Goal: Task Accomplishment & Management: Use online tool/utility

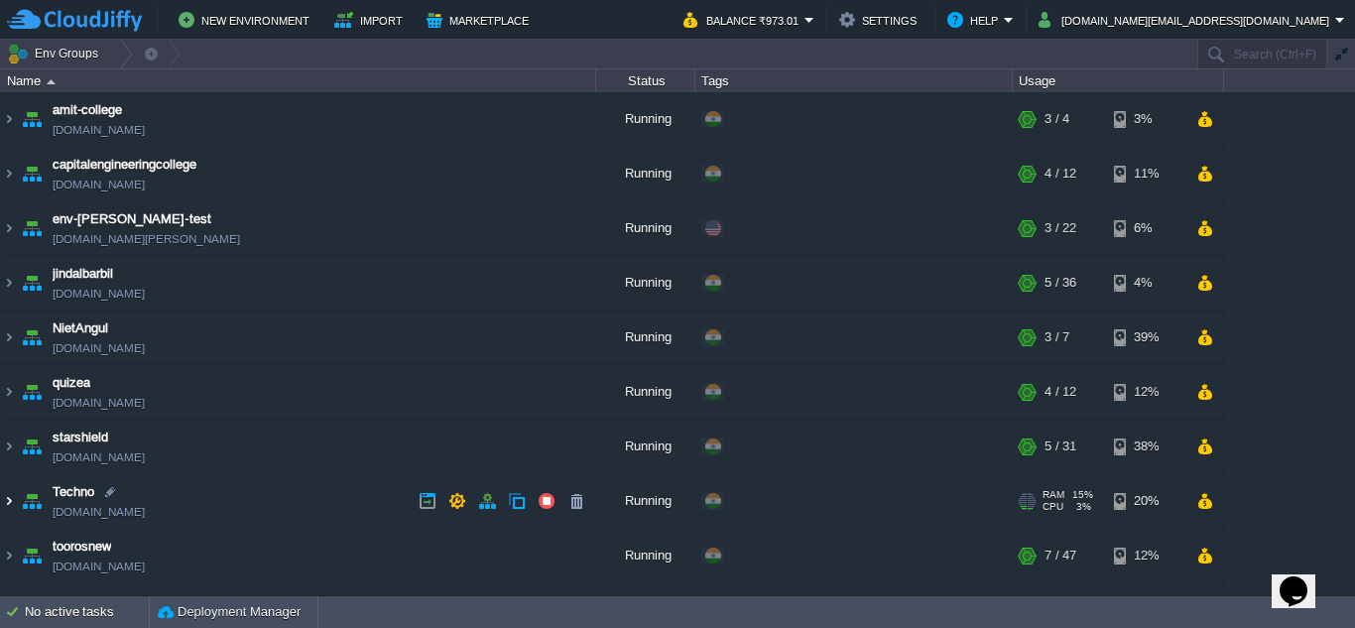
click at [13, 501] on img at bounding box center [9, 501] width 16 height 54
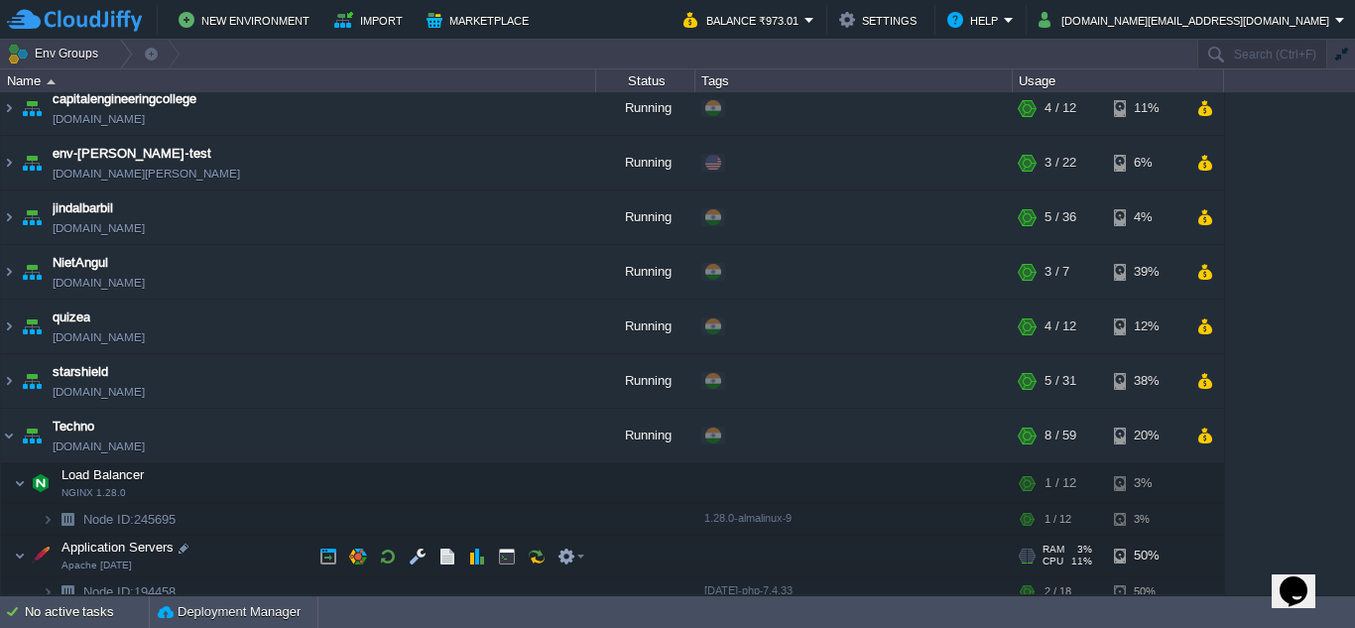
scroll to position [99, 0]
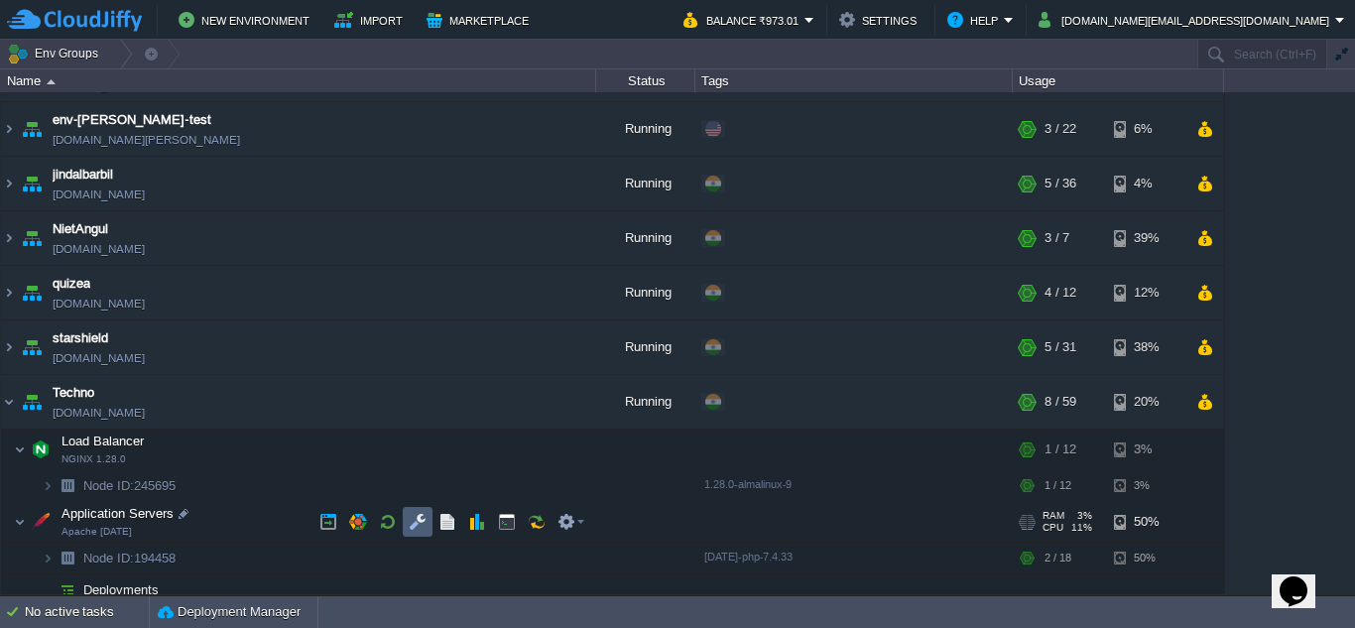
click at [426, 531] on button "button" at bounding box center [418, 522] width 18 height 18
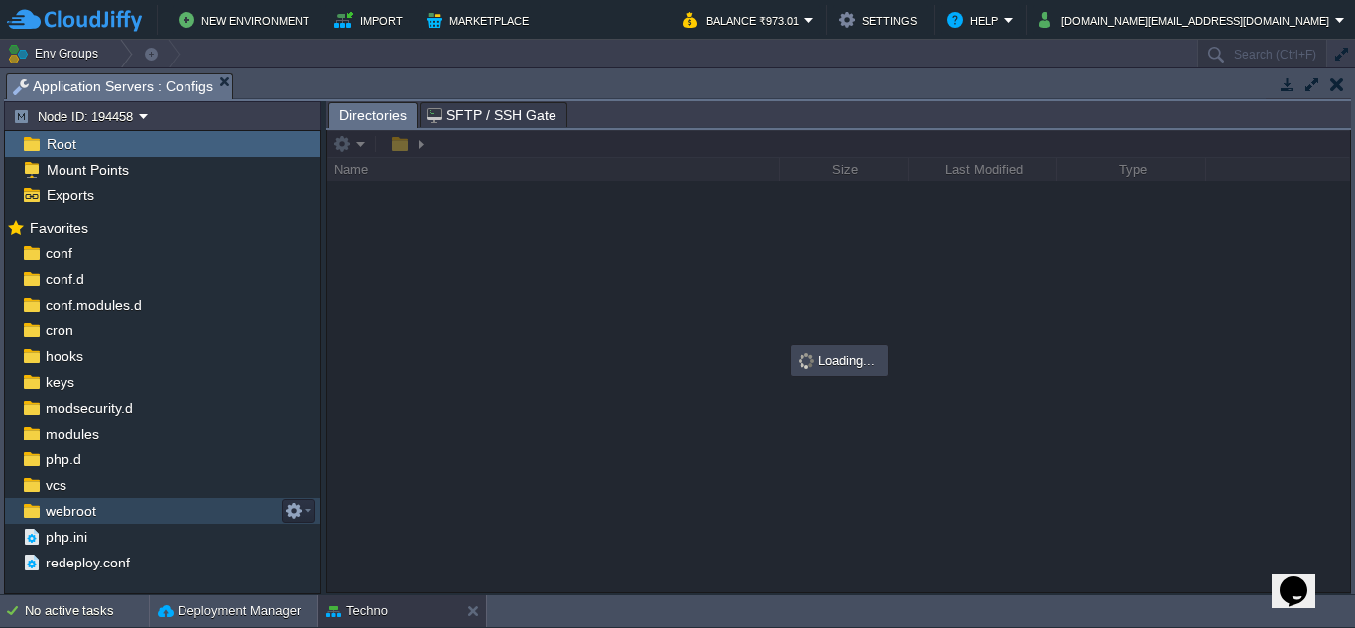
click at [139, 510] on div "webroot" at bounding box center [162, 511] width 315 height 26
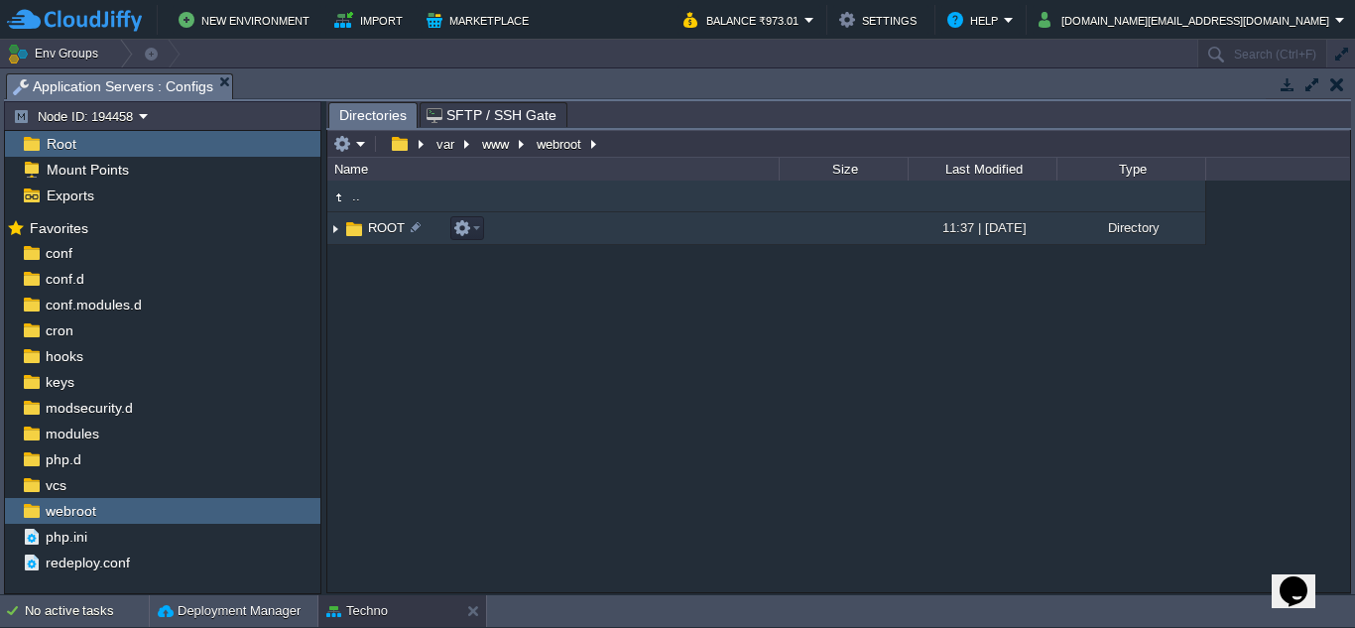
click at [335, 224] on img at bounding box center [335, 228] width 16 height 31
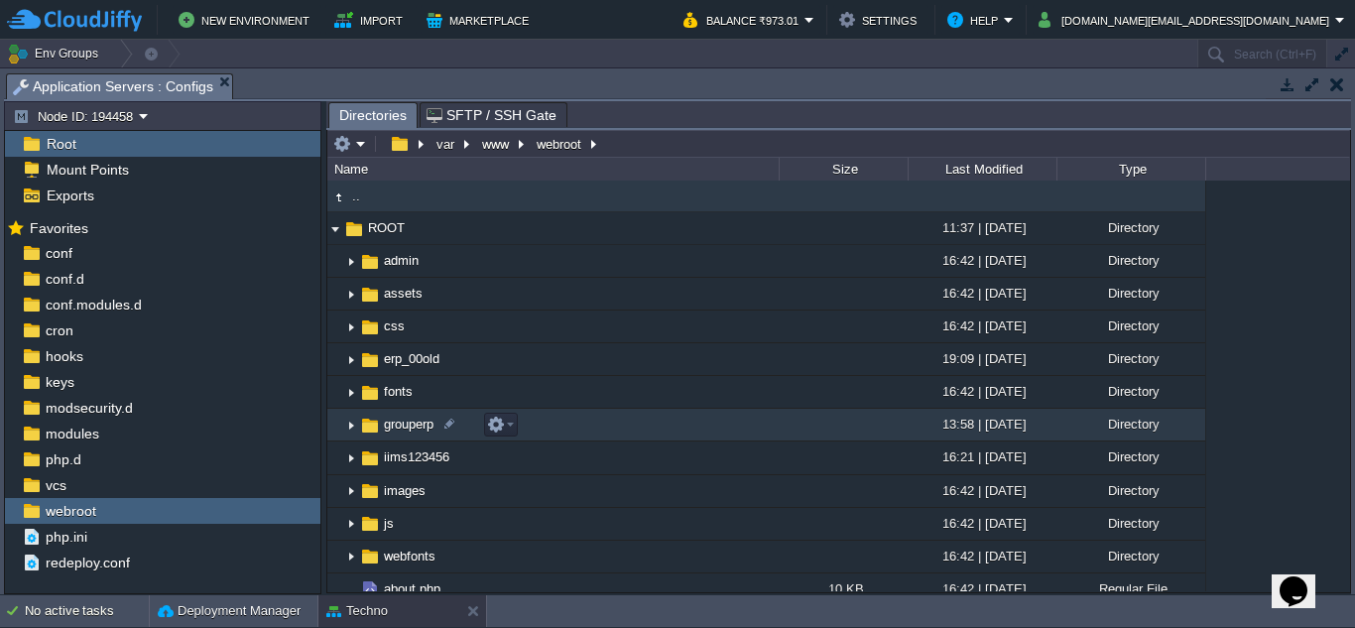
click at [352, 427] on img at bounding box center [351, 425] width 16 height 31
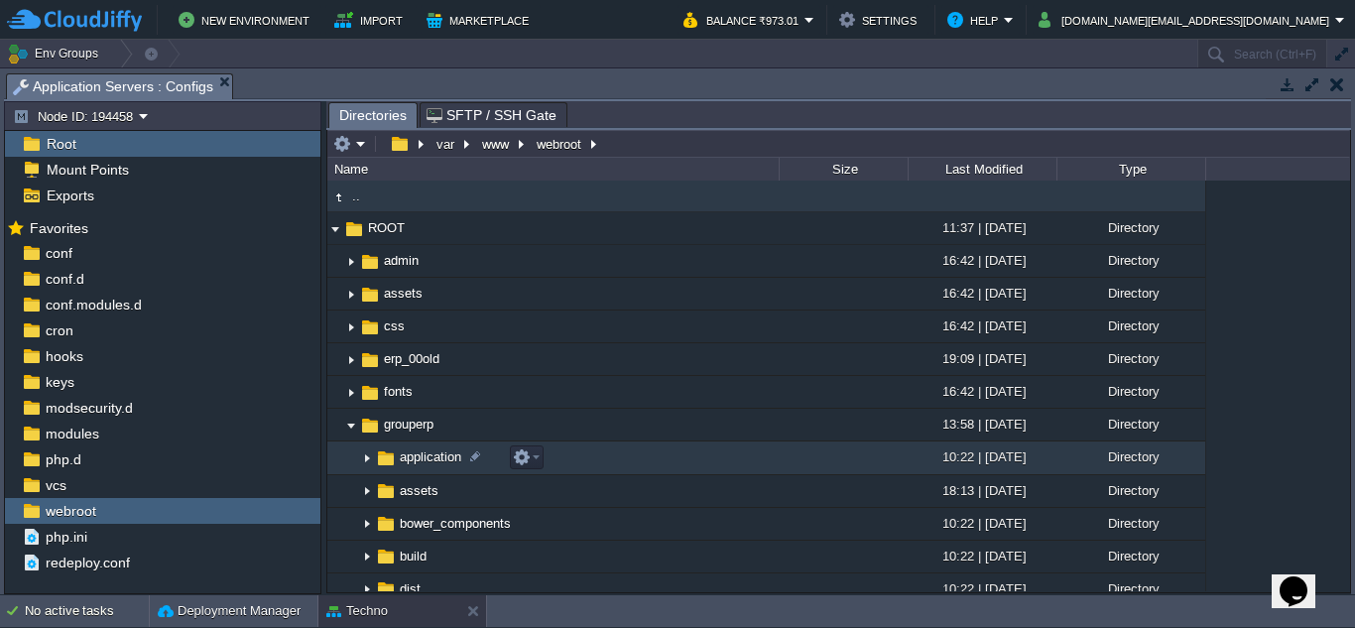
click at [371, 462] on img at bounding box center [367, 458] width 16 height 31
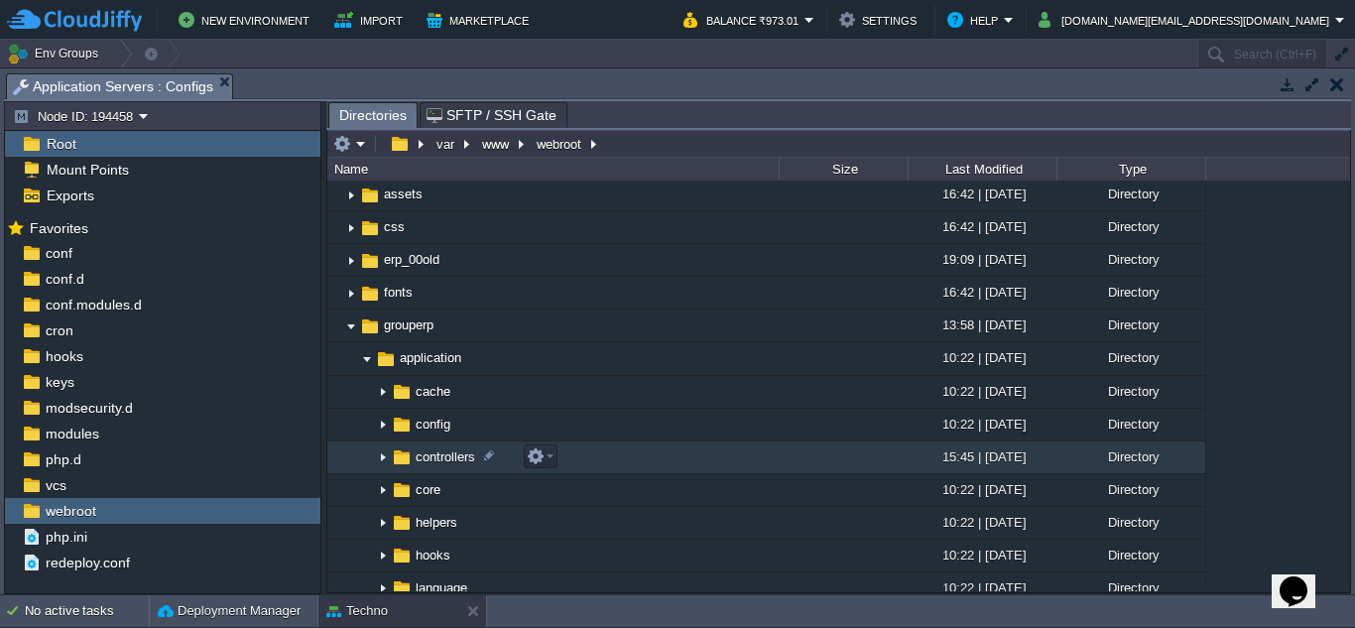
click at [380, 457] on img at bounding box center [383, 457] width 16 height 31
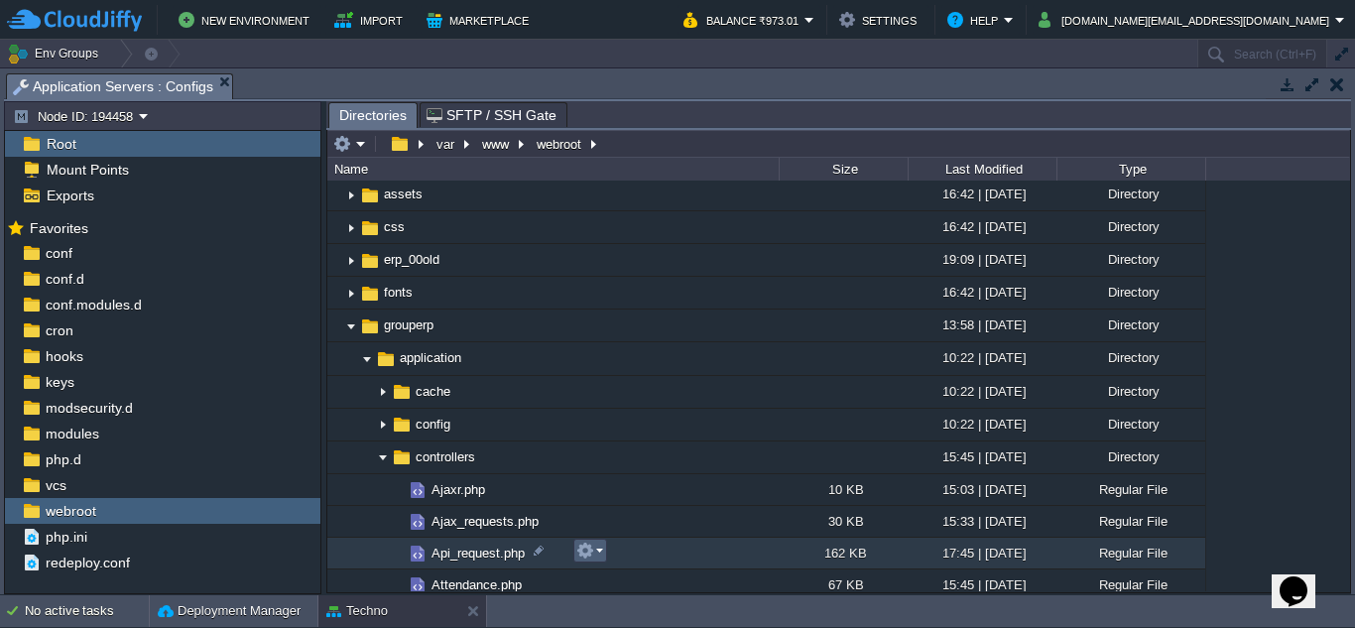
click at [599, 551] on em at bounding box center [589, 551] width 27 height 18
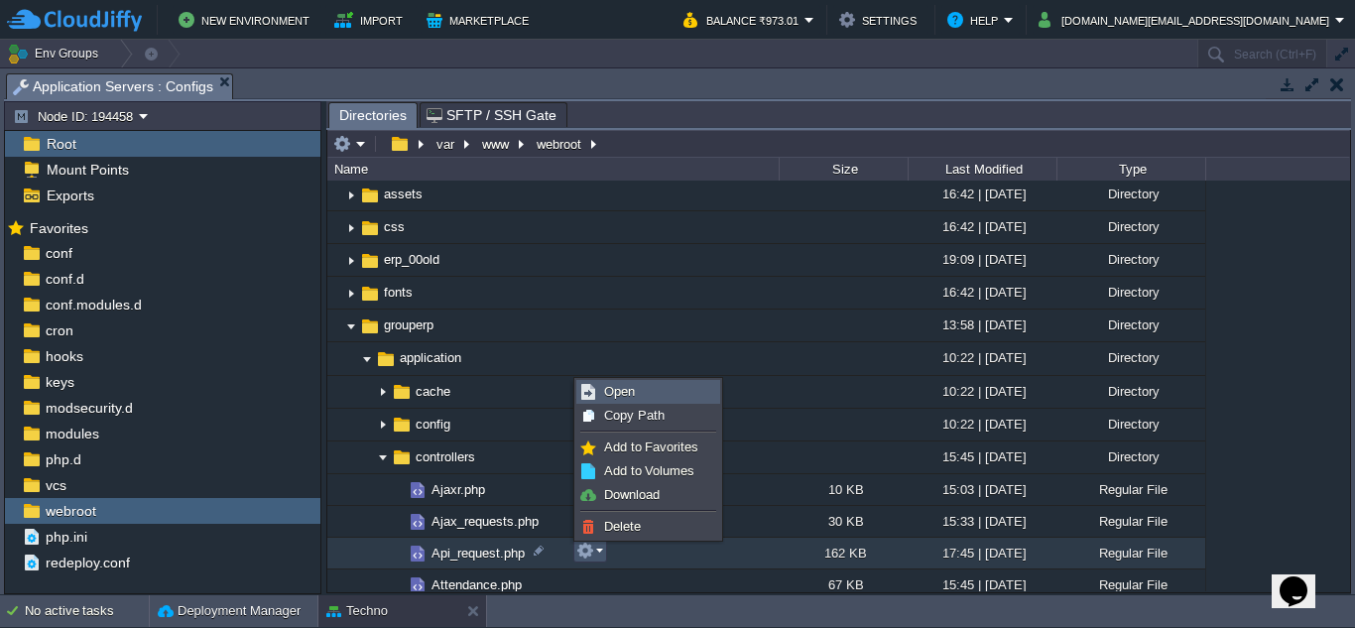
click at [639, 387] on link "Open" at bounding box center [648, 392] width 142 height 22
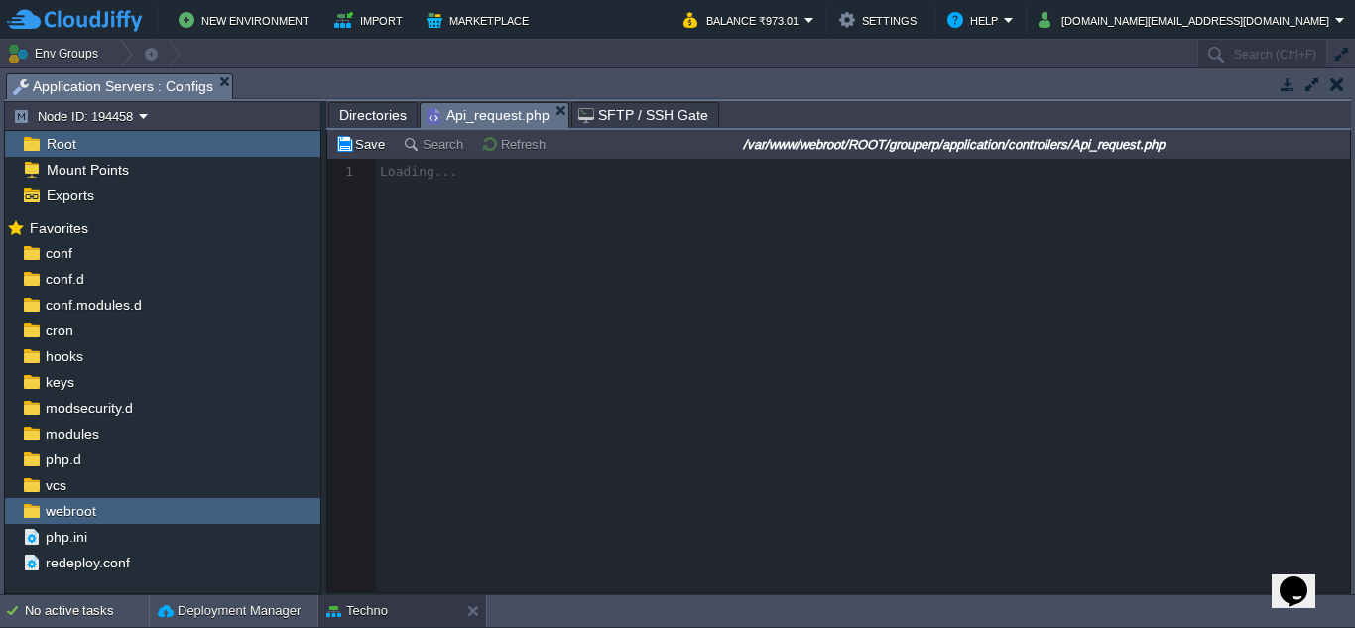
scroll to position [9, 0]
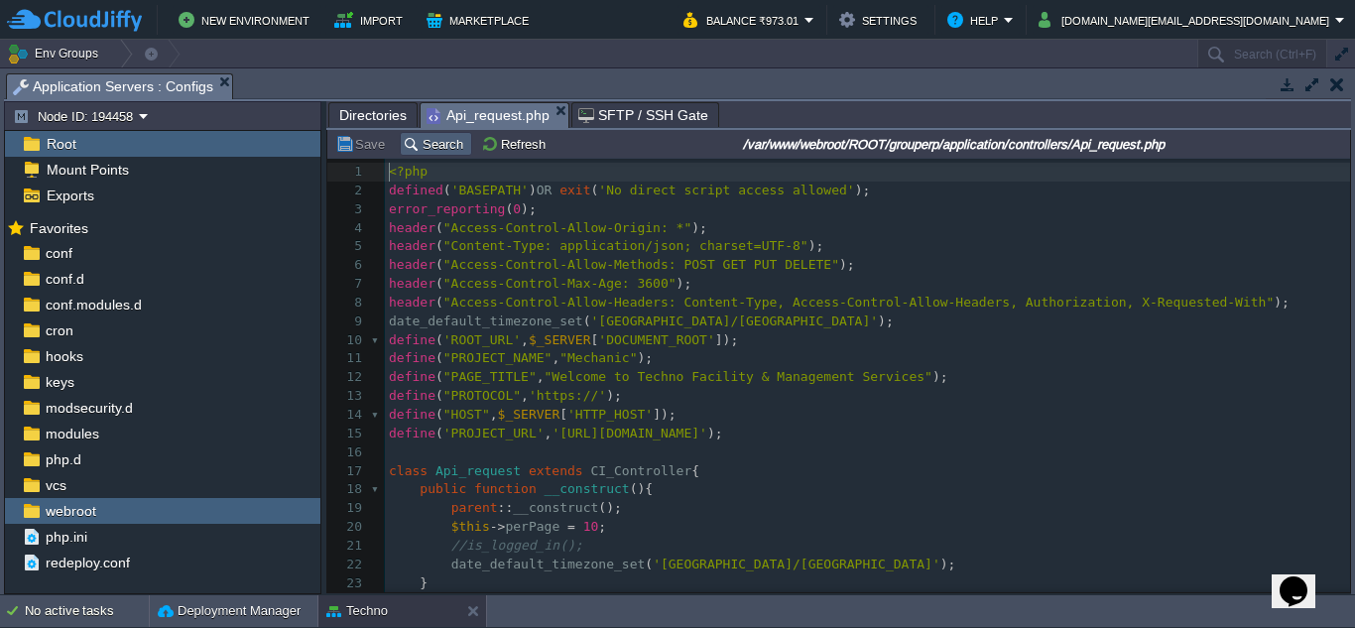
click at [435, 143] on button "Search" at bounding box center [436, 144] width 66 height 18
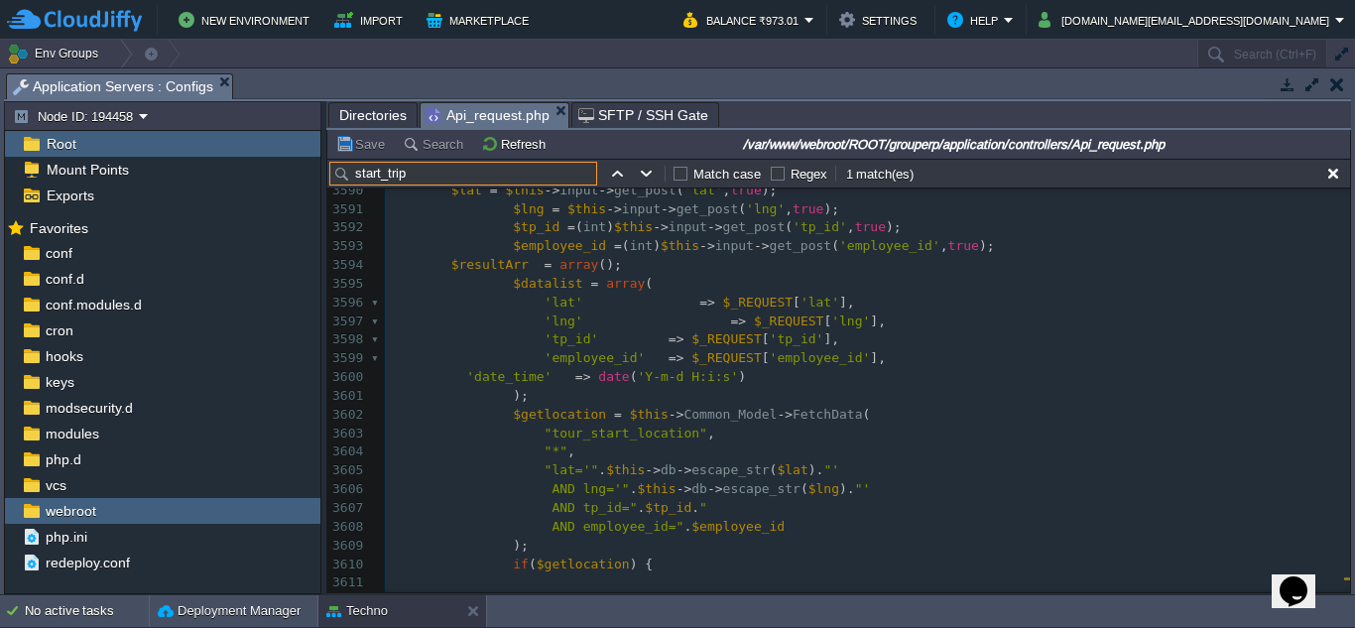
scroll to position [68543, 0]
type input "start_trip"
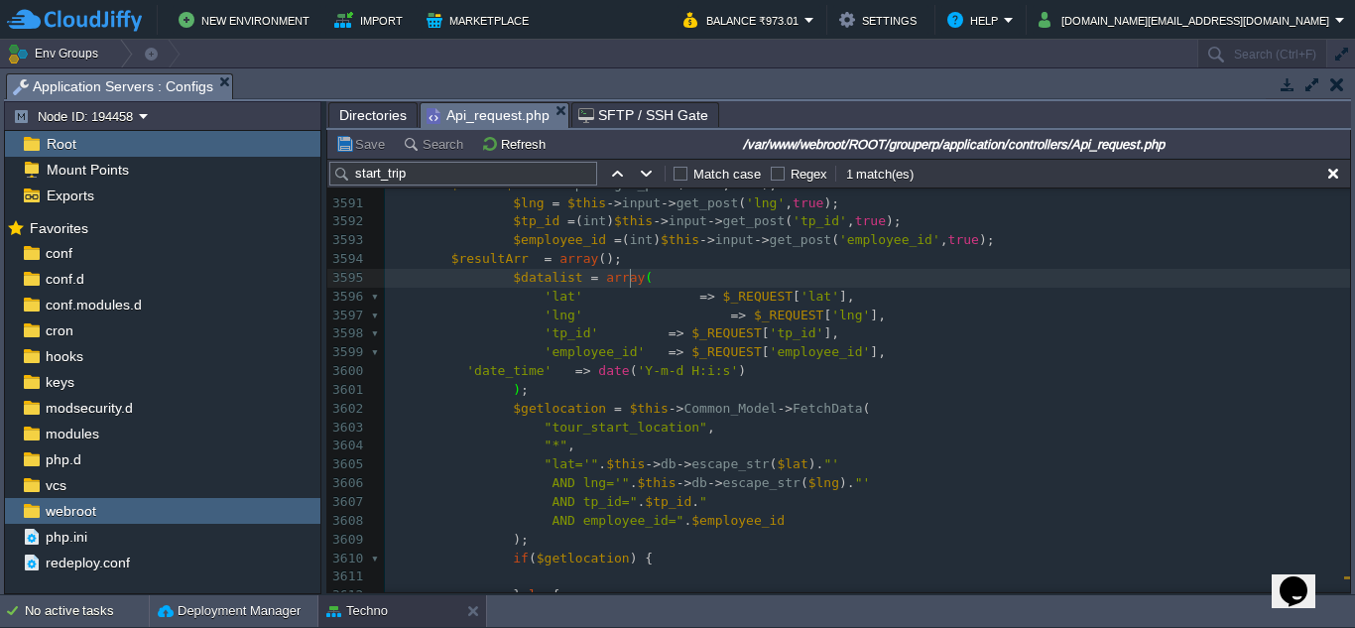
scroll to position [68246, 0]
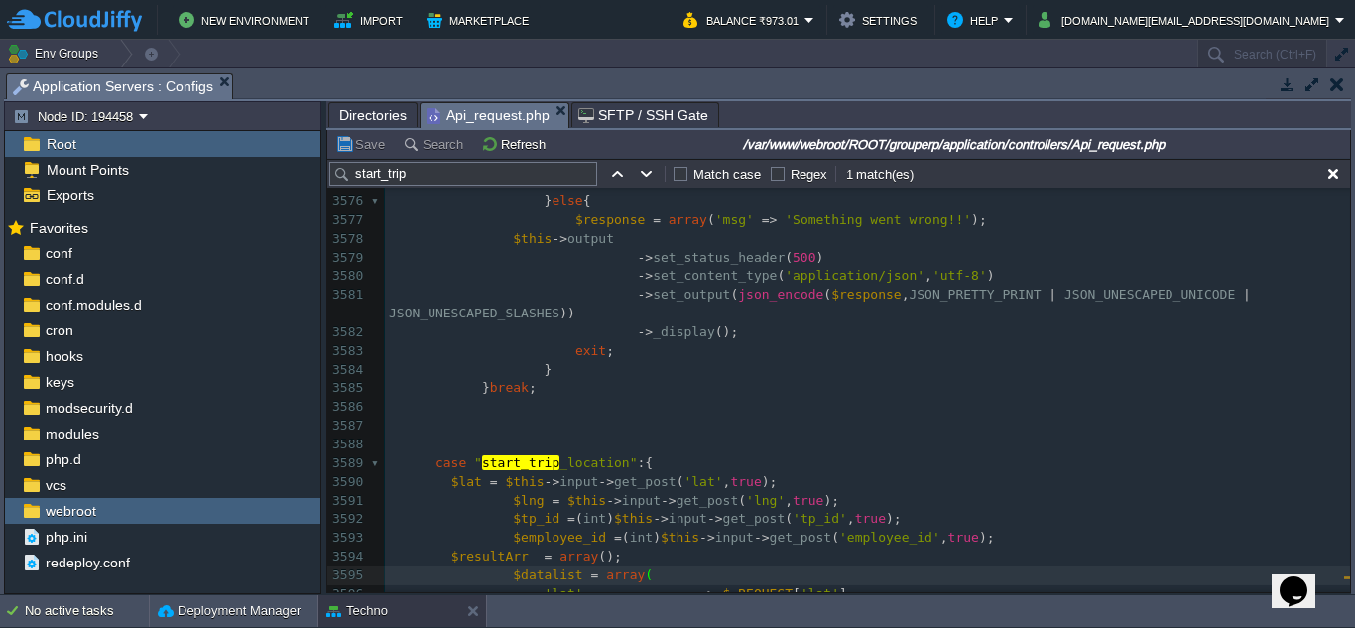
click at [725, 484] on div "x 'trip_return_arri_date' => !empty($_REQUE ST ['trip_return_arri_date']) ? dat…" at bounding box center [867, 492] width 965 height 1196
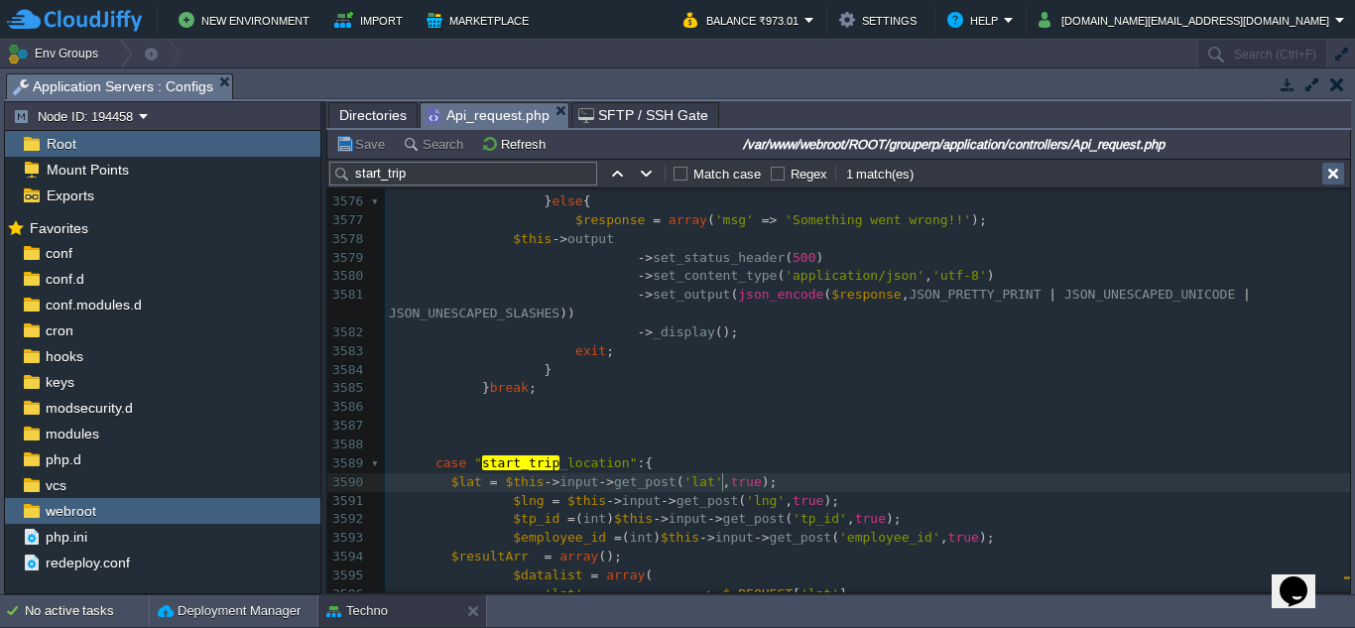
click at [1332, 181] on button "button" at bounding box center [1333, 174] width 18 height 18
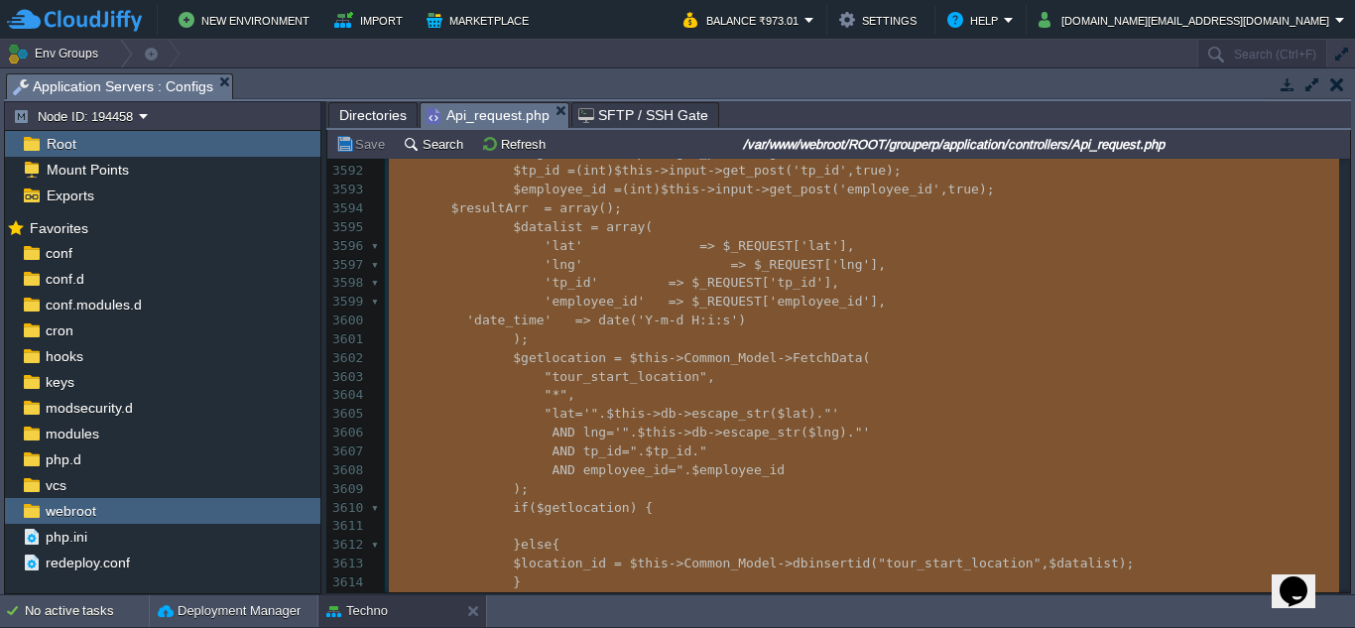
scroll to position [0, 0]
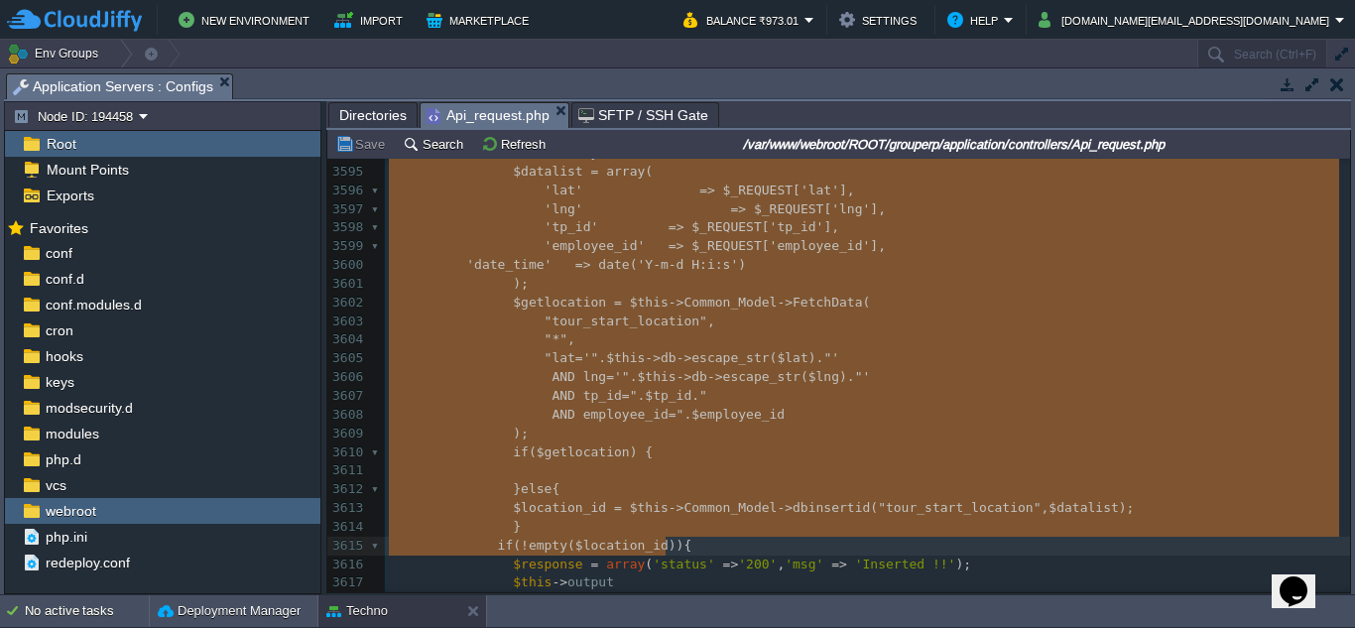
type textarea "-"
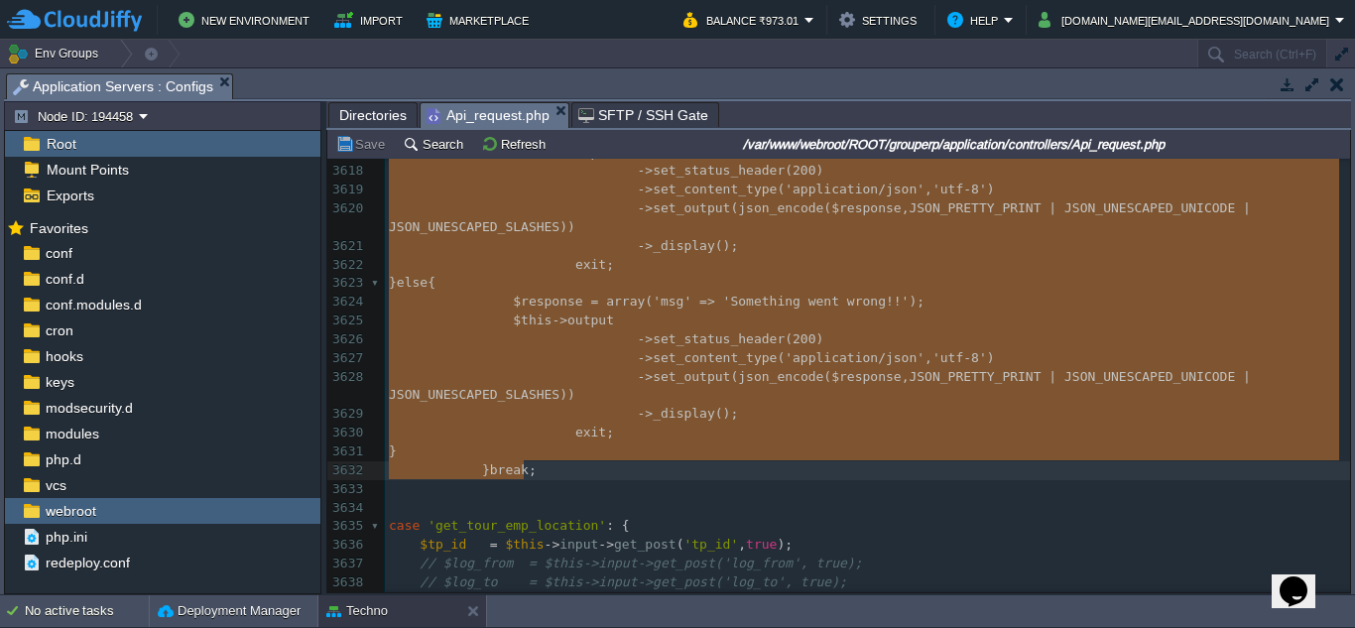
drag, startPoint x: 426, startPoint y: 263, endPoint x: 768, endPoint y: 463, distance: 396.5
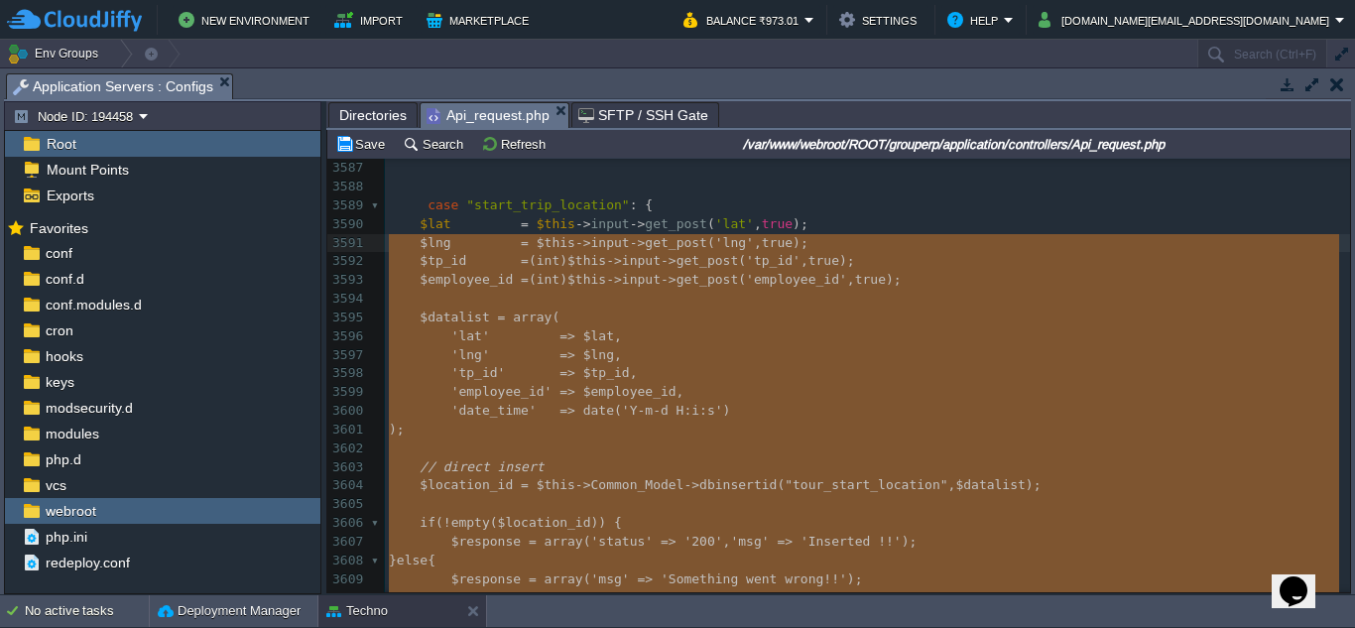
type textarea "-"
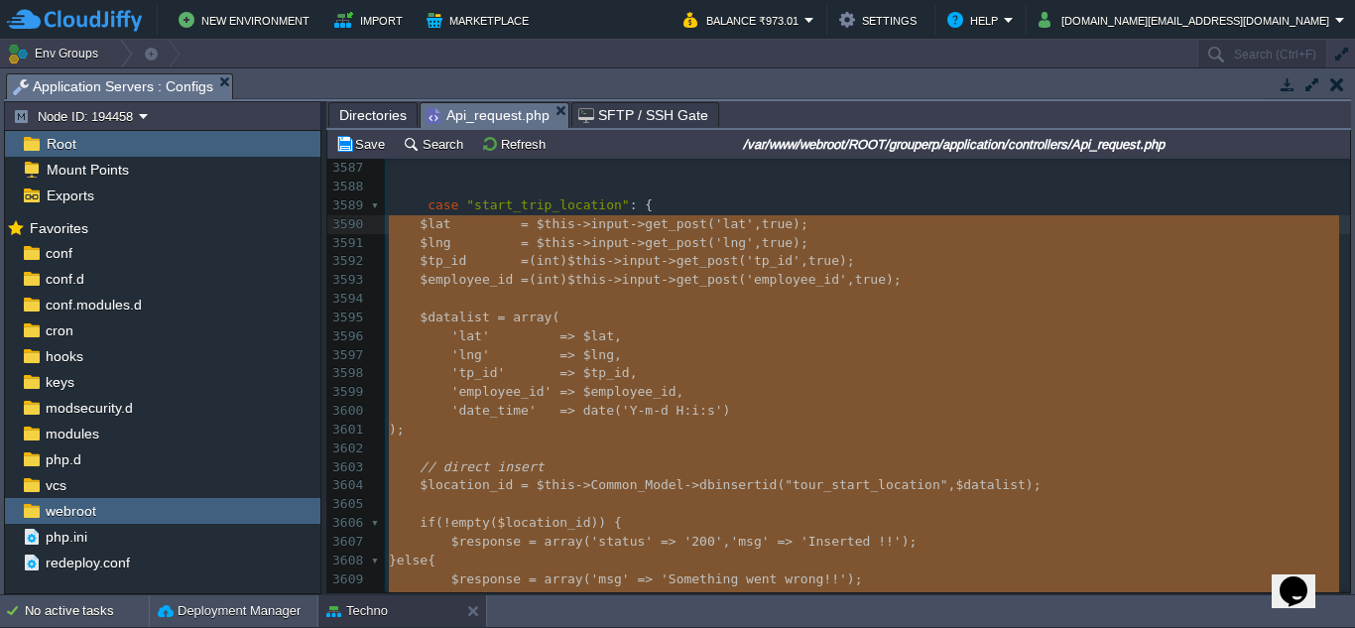
drag, startPoint x: 455, startPoint y: 385, endPoint x: 374, endPoint y: 233, distance: 172.2
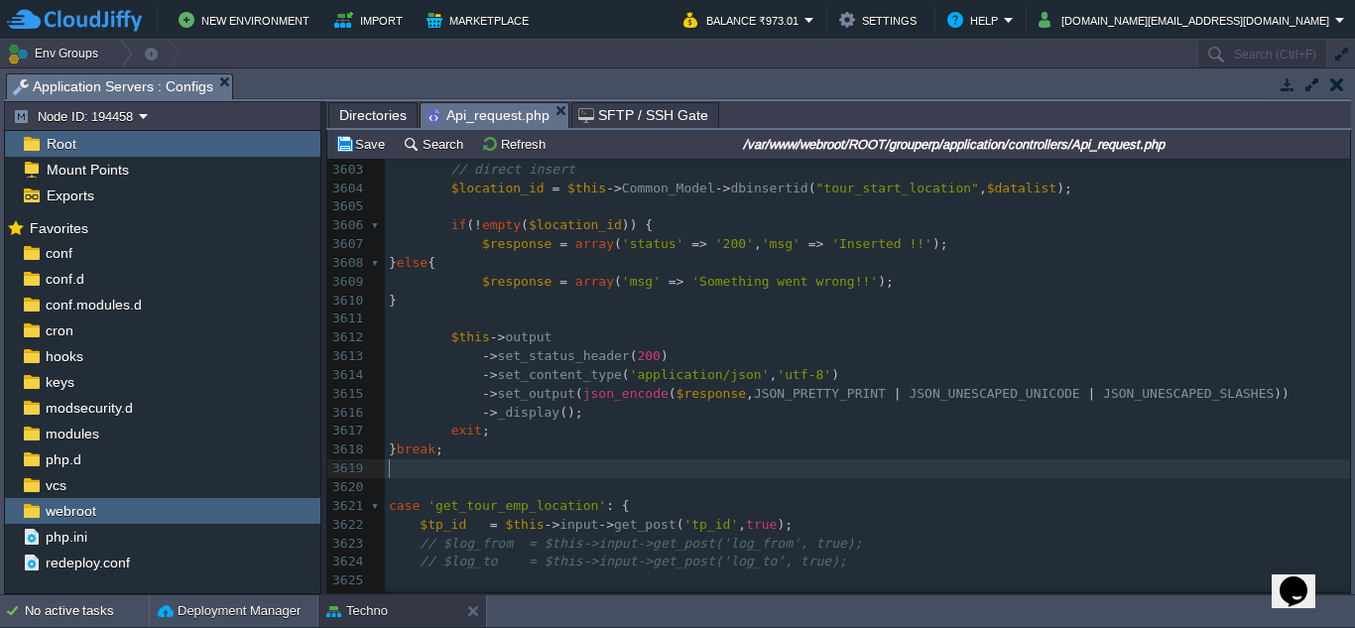
click at [697, 469] on pre "​" at bounding box center [867, 468] width 965 height 19
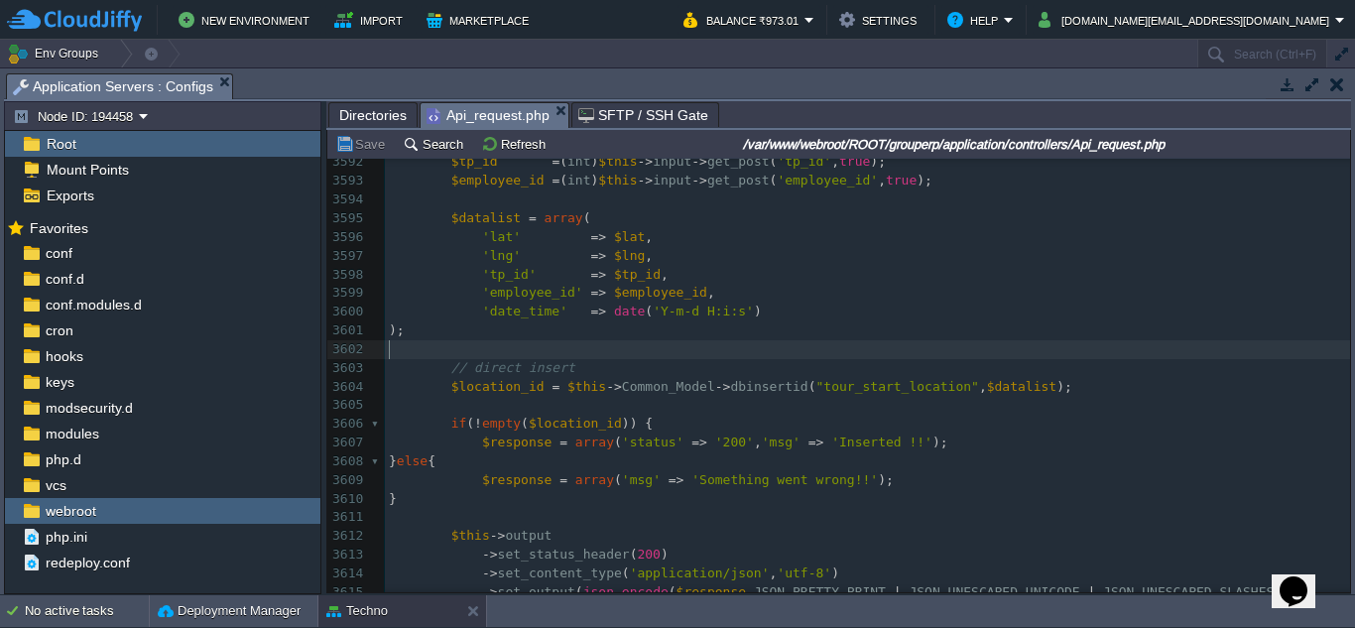
click at [683, 359] on pre "​" at bounding box center [867, 349] width 965 height 19
click at [703, 342] on pre "​" at bounding box center [867, 349] width 965 height 19
click at [716, 335] on pre ");" at bounding box center [867, 330] width 965 height 19
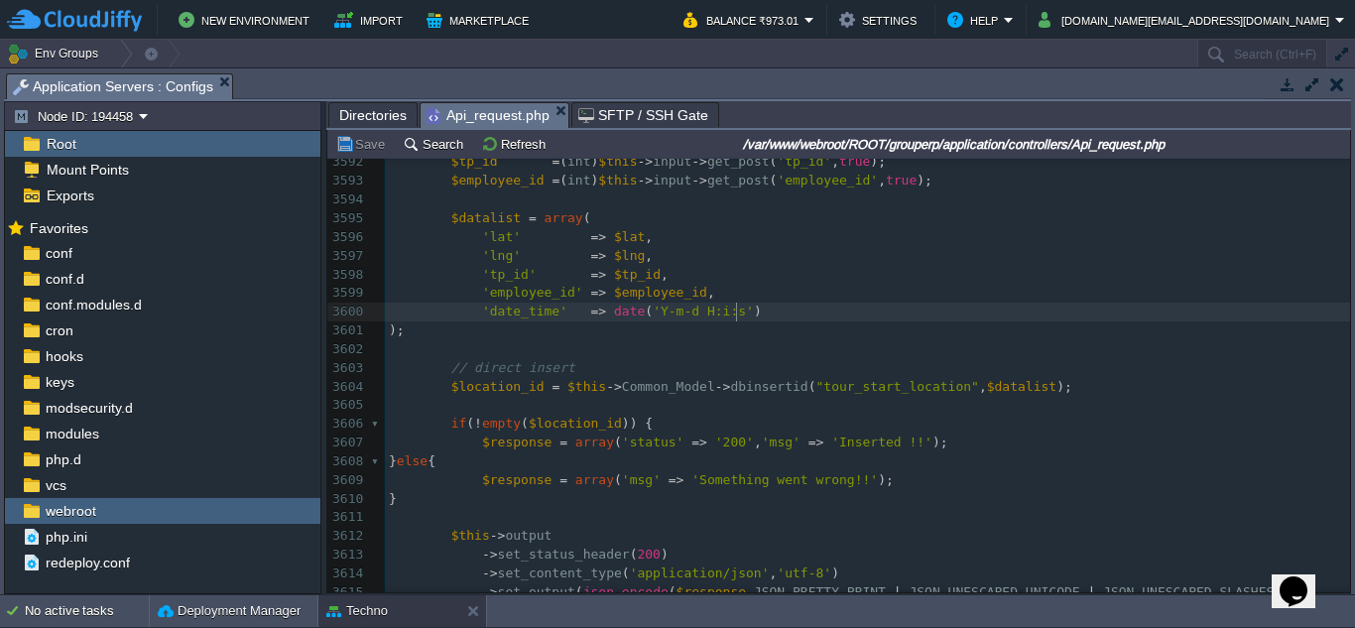
click at [744, 310] on pre "'date_time' => date ( 'Y-m-d H:i:s' )" at bounding box center [867, 312] width 965 height 19
click at [753, 272] on pre "'tp_id' => $tp_id ," at bounding box center [867, 275] width 965 height 19
click at [770, 296] on pre "'employee_id' => $employee_id ," at bounding box center [867, 293] width 965 height 19
click at [820, 259] on pre "'lng' => $lng ," at bounding box center [867, 256] width 965 height 19
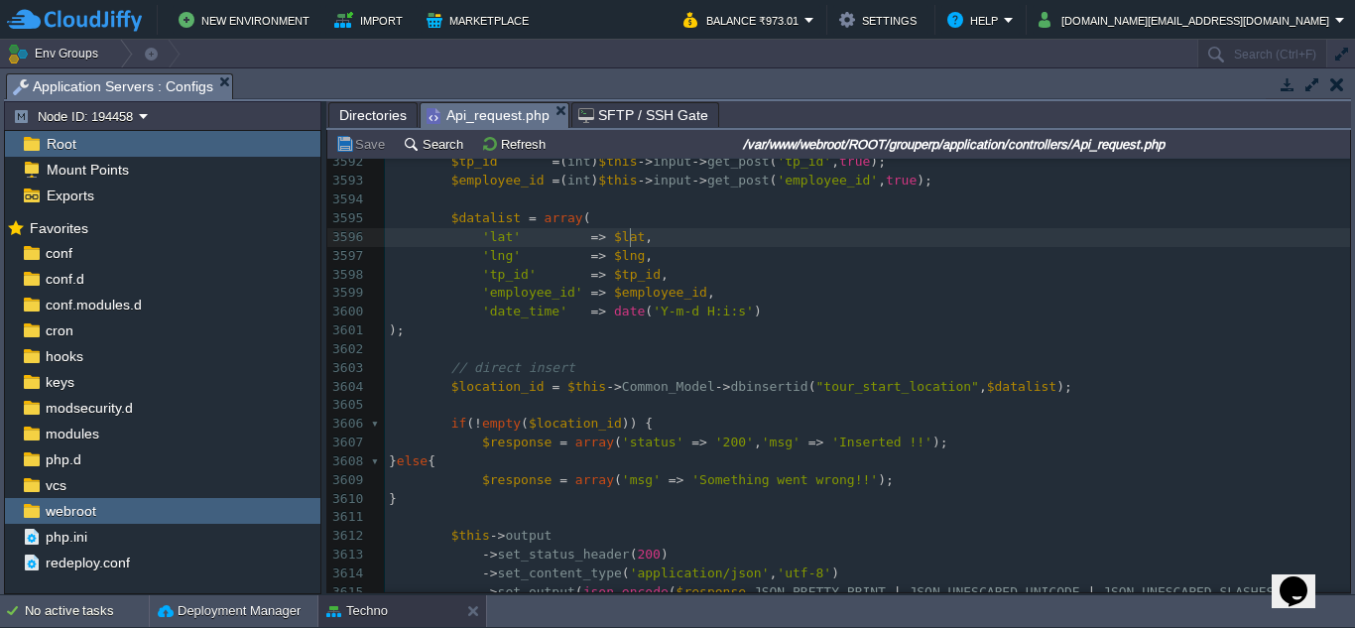
click at [820, 232] on pre "'lat' => $lat ," at bounding box center [867, 237] width 965 height 19
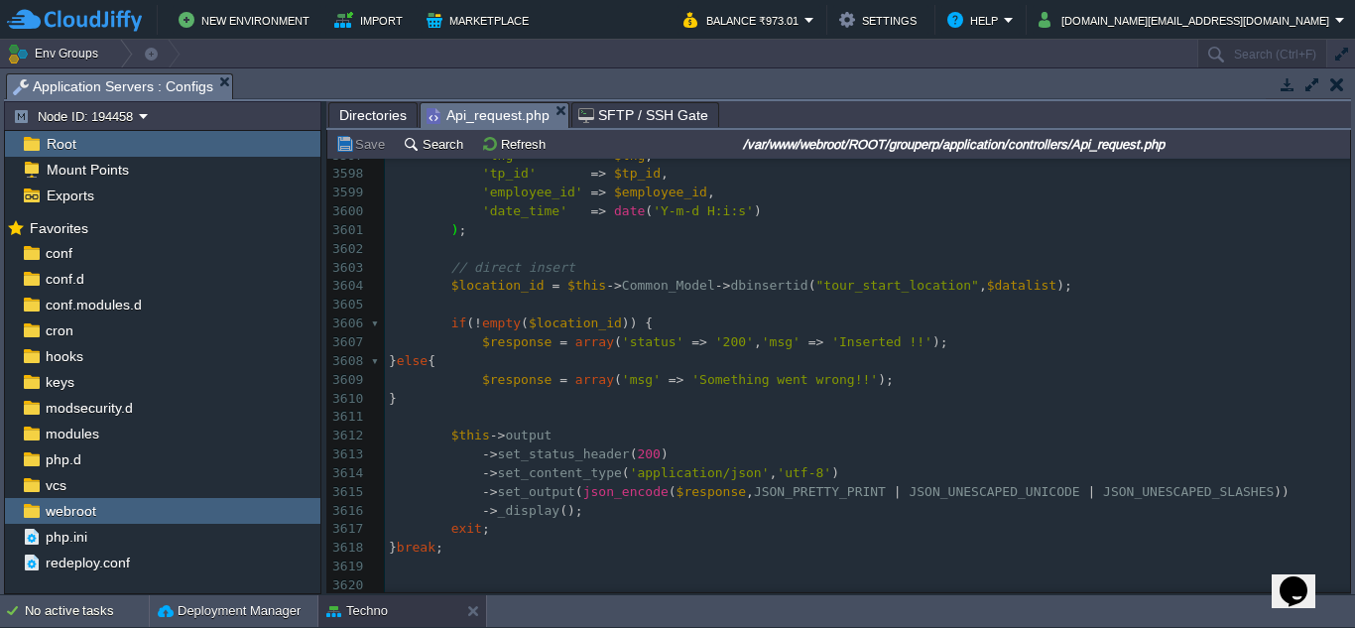
scroll to position [68240, 0]
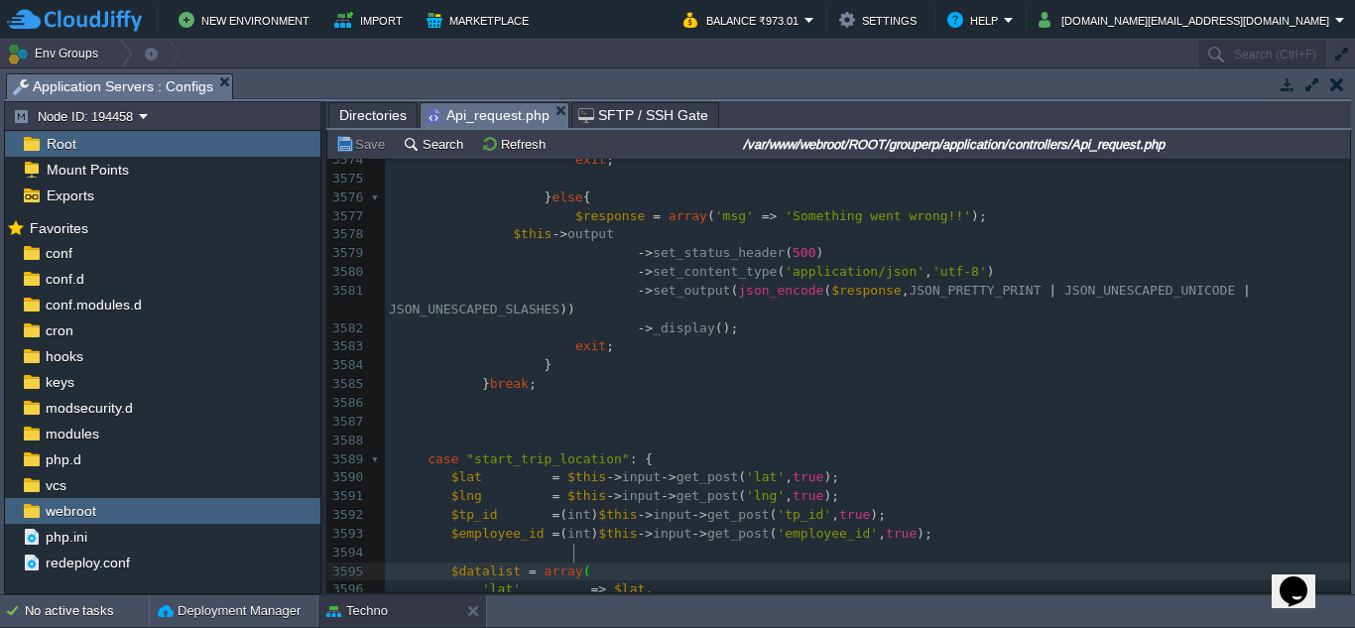
click at [827, 413] on pre at bounding box center [867, 422] width 965 height 19
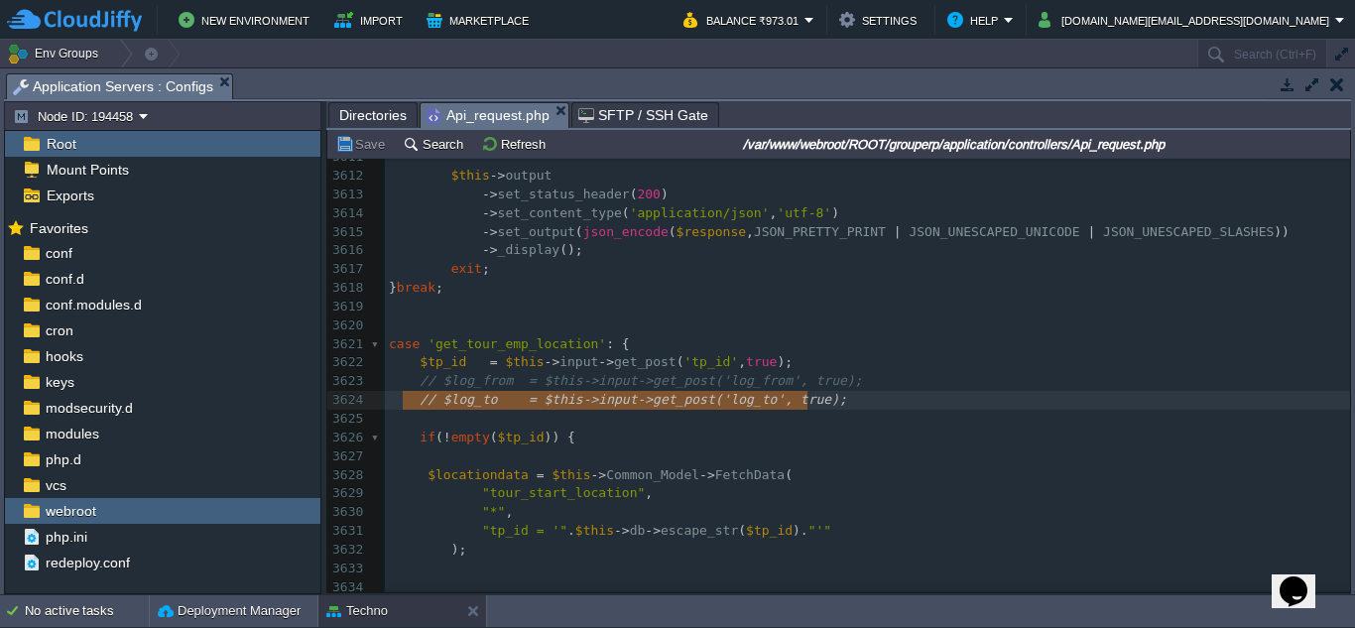
type textarea "// $log_from = $this->input->get_post('log_from', true); // $log_to = $this->in…"
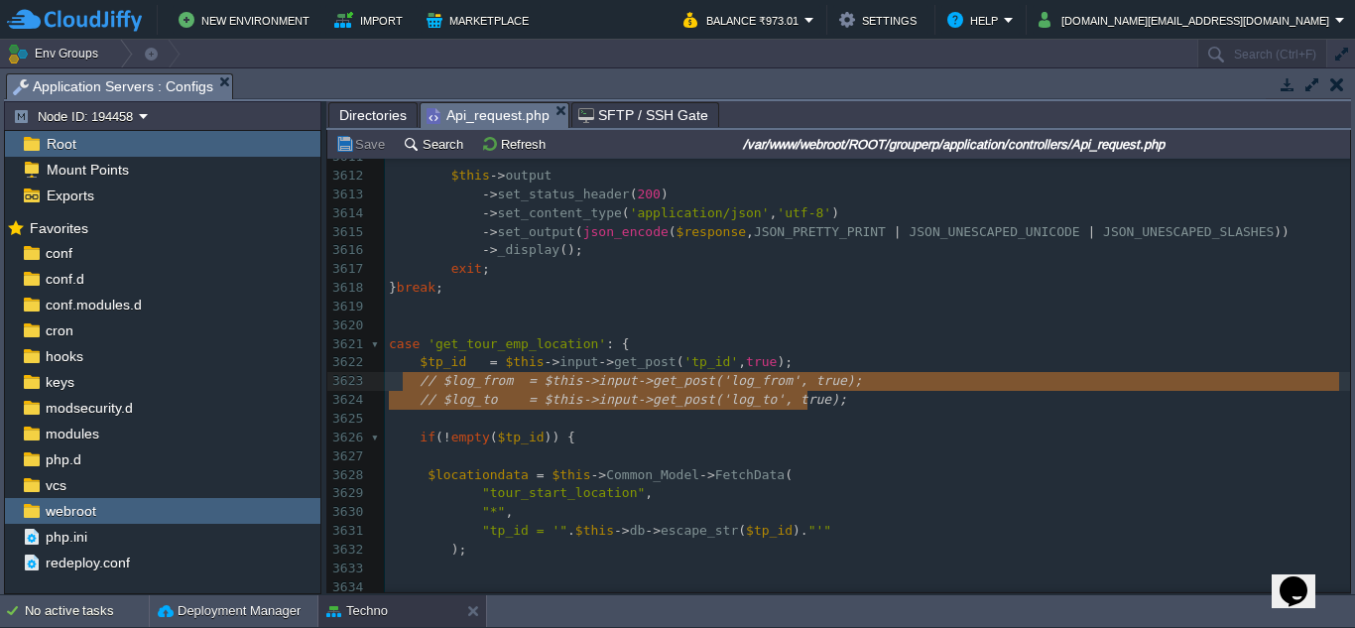
drag, startPoint x: 819, startPoint y: 398, endPoint x: 404, endPoint y: 393, distance: 415.6
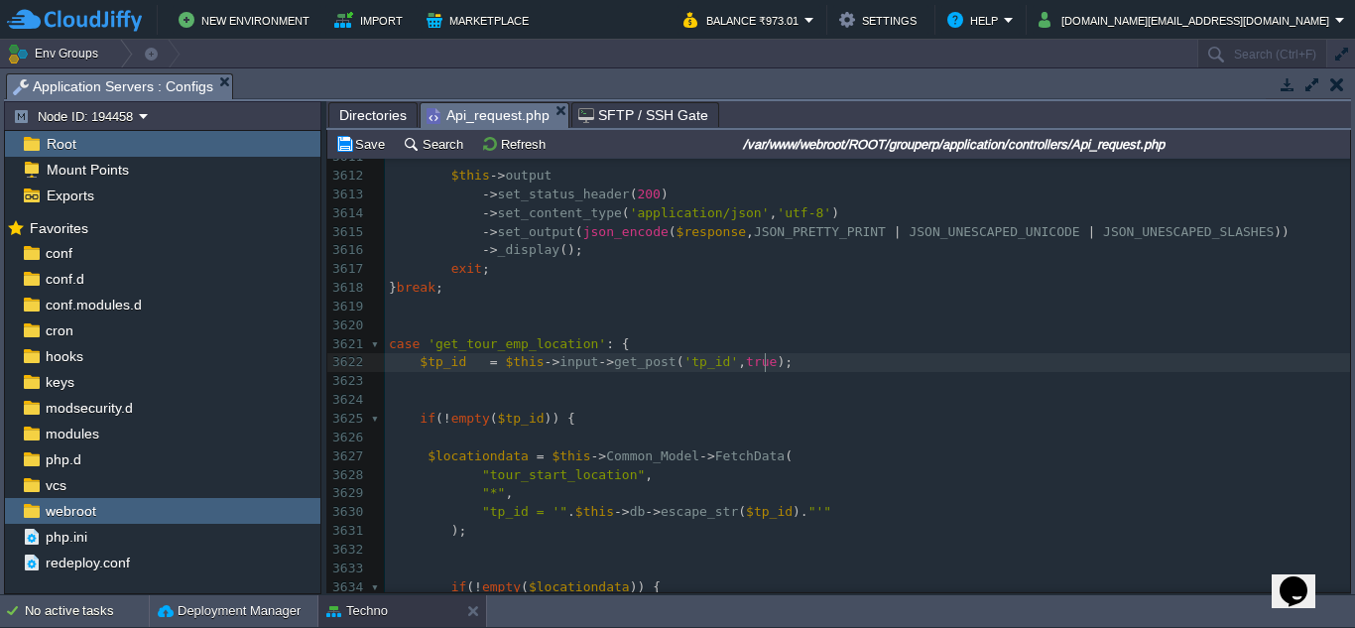
click at [781, 359] on pre "$tp_id = $this -> input -> get_post ( 'tp_id' , true );" at bounding box center [867, 362] width 965 height 19
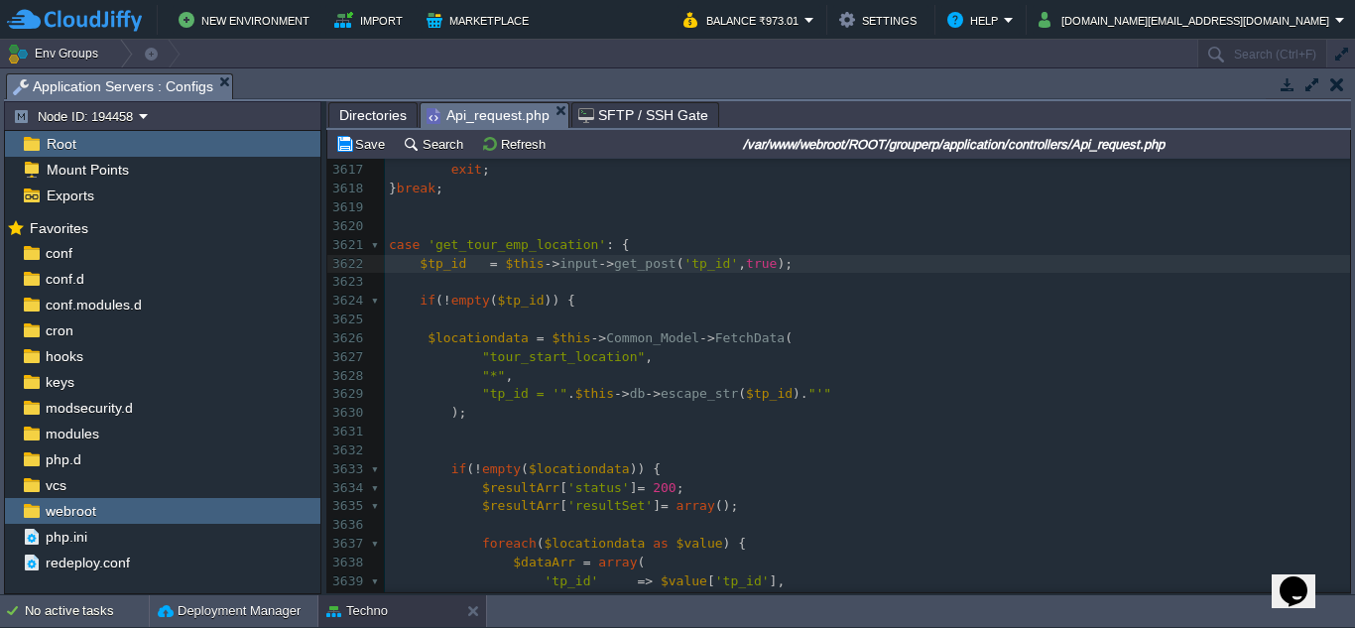
click at [511, 416] on pre ");" at bounding box center [867, 413] width 965 height 19
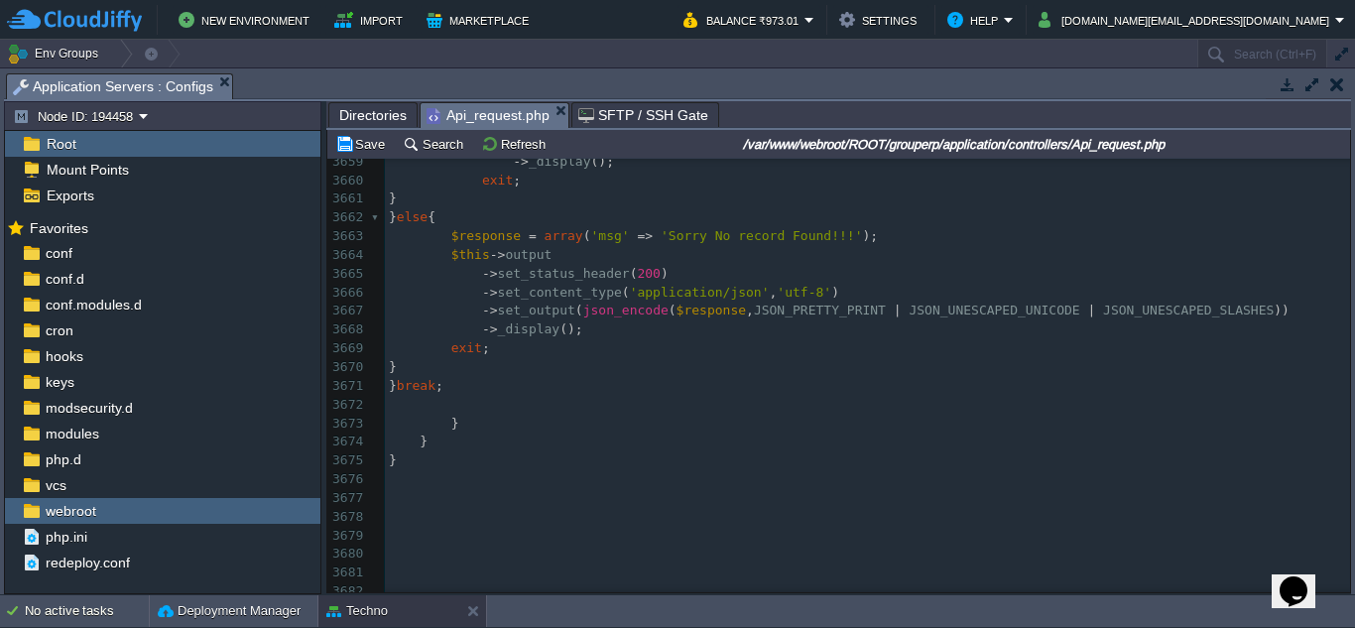
click at [470, 384] on pre "} break ;" at bounding box center [867, 386] width 965 height 19
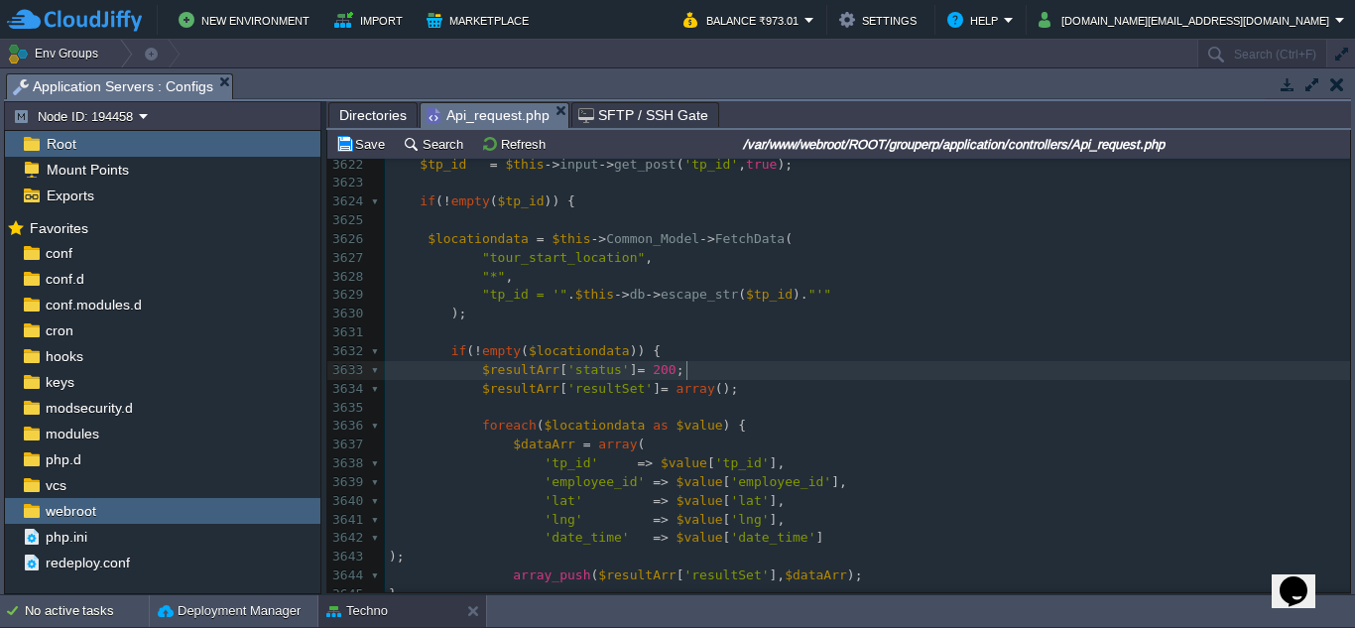
click at [862, 365] on pre "$resultArr [ 'status' ] = 200 ;" at bounding box center [867, 370] width 965 height 19
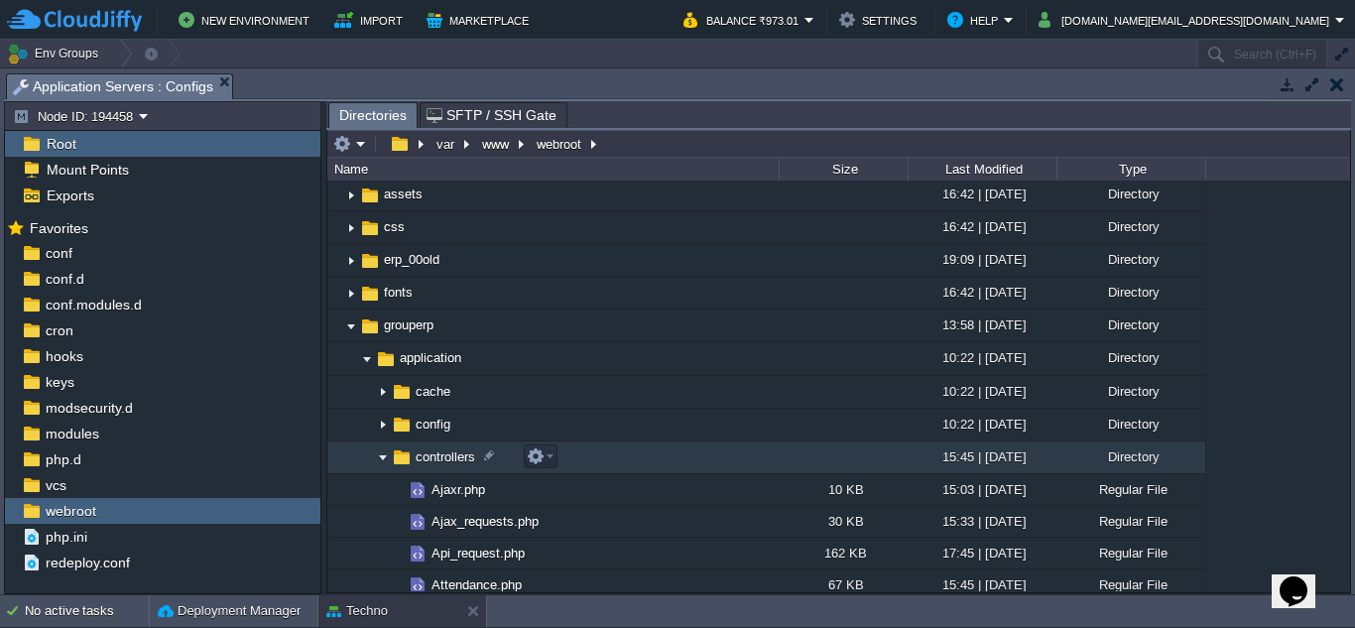
click at [374, 457] on img at bounding box center [367, 450] width 16 height 18
click at [387, 458] on img at bounding box center [383, 457] width 16 height 31
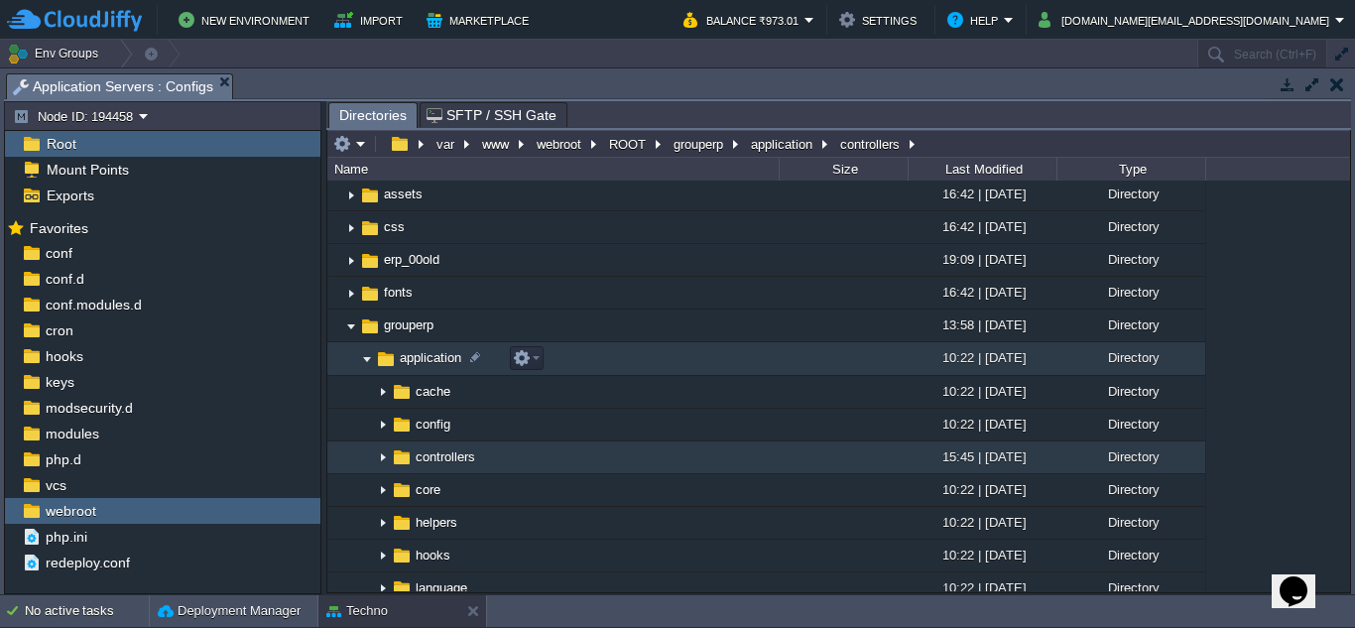
click at [367, 360] on img at bounding box center [367, 359] width 16 height 31
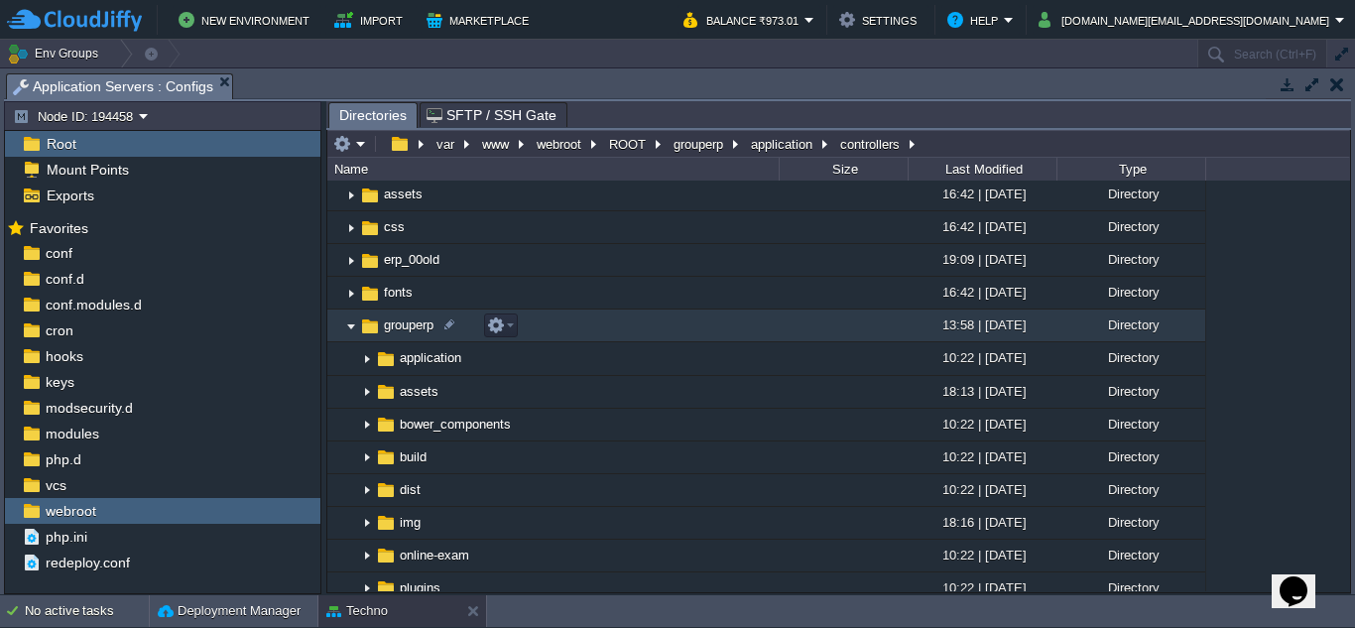
click at [358, 323] on img at bounding box center [351, 325] width 16 height 31
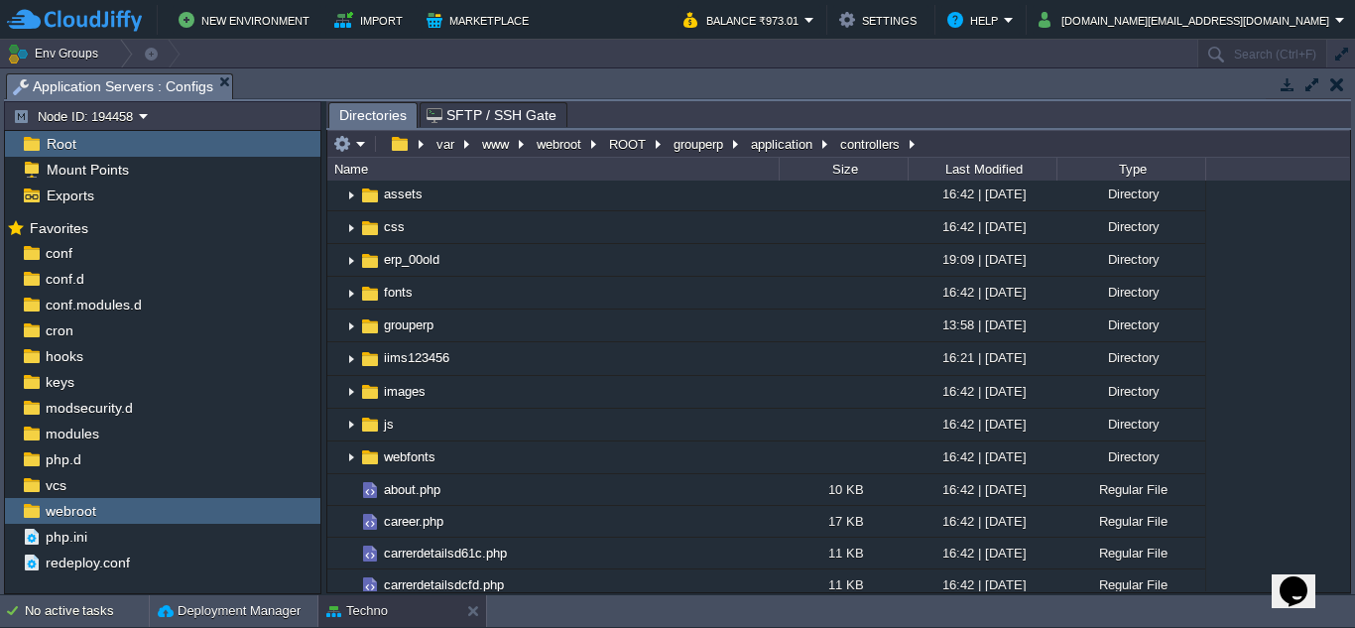
click at [1338, 89] on button "button" at bounding box center [1337, 84] width 14 height 18
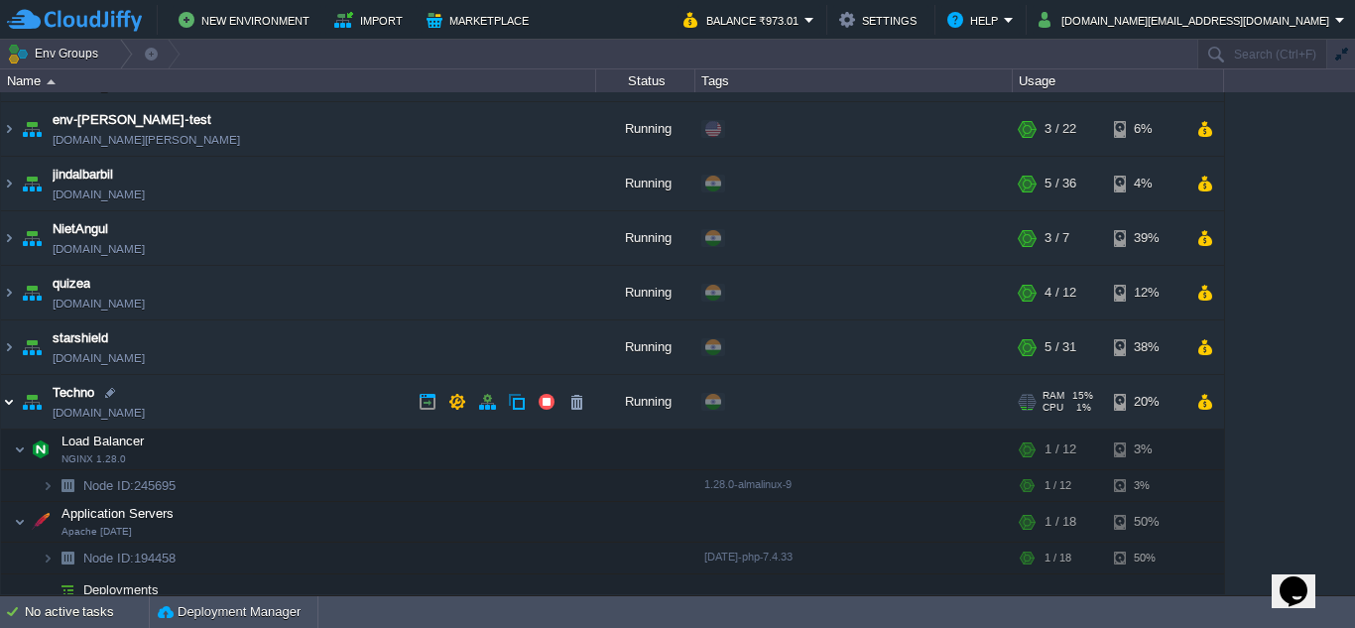
click at [9, 399] on img at bounding box center [9, 402] width 16 height 54
